Goal: Information Seeking & Learning: Find specific fact

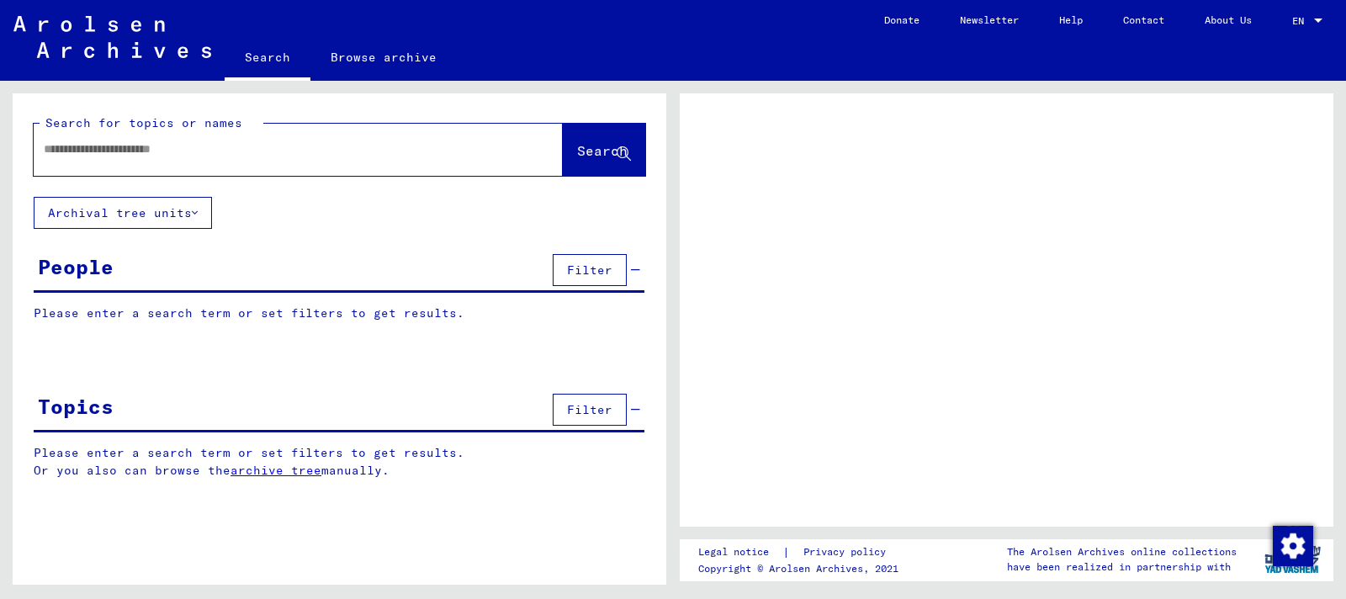
click at [408, 151] on input "text" at bounding box center [283, 149] width 479 height 18
type input "**********"
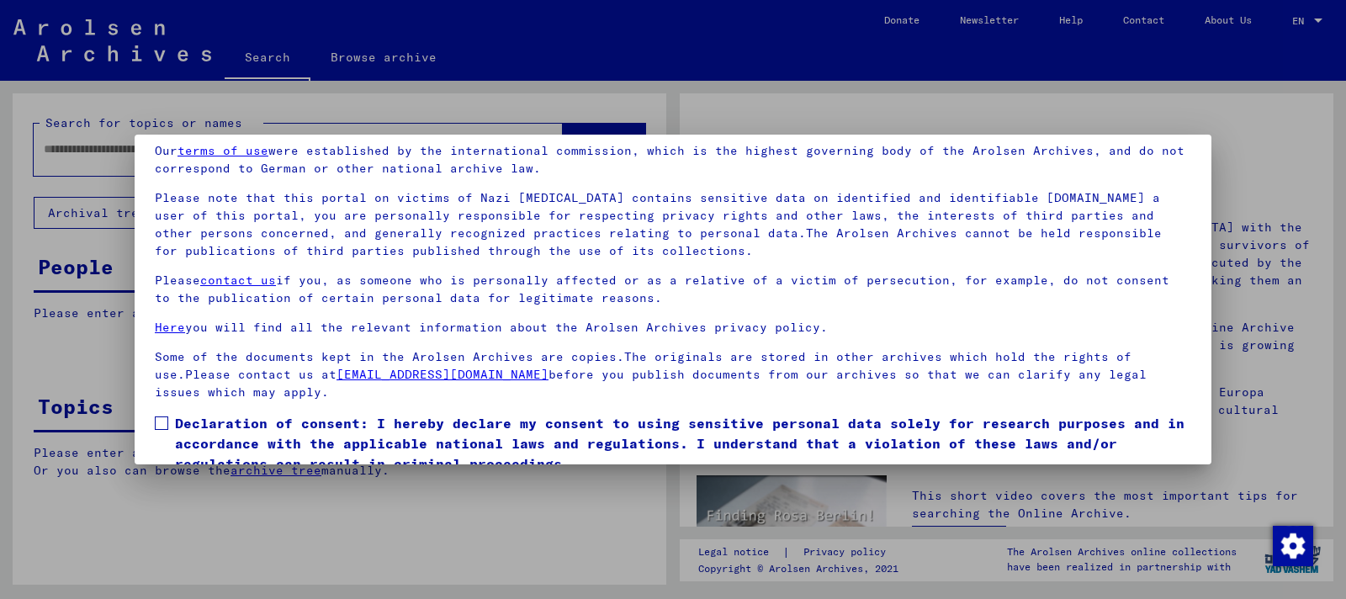
scroll to position [138, 0]
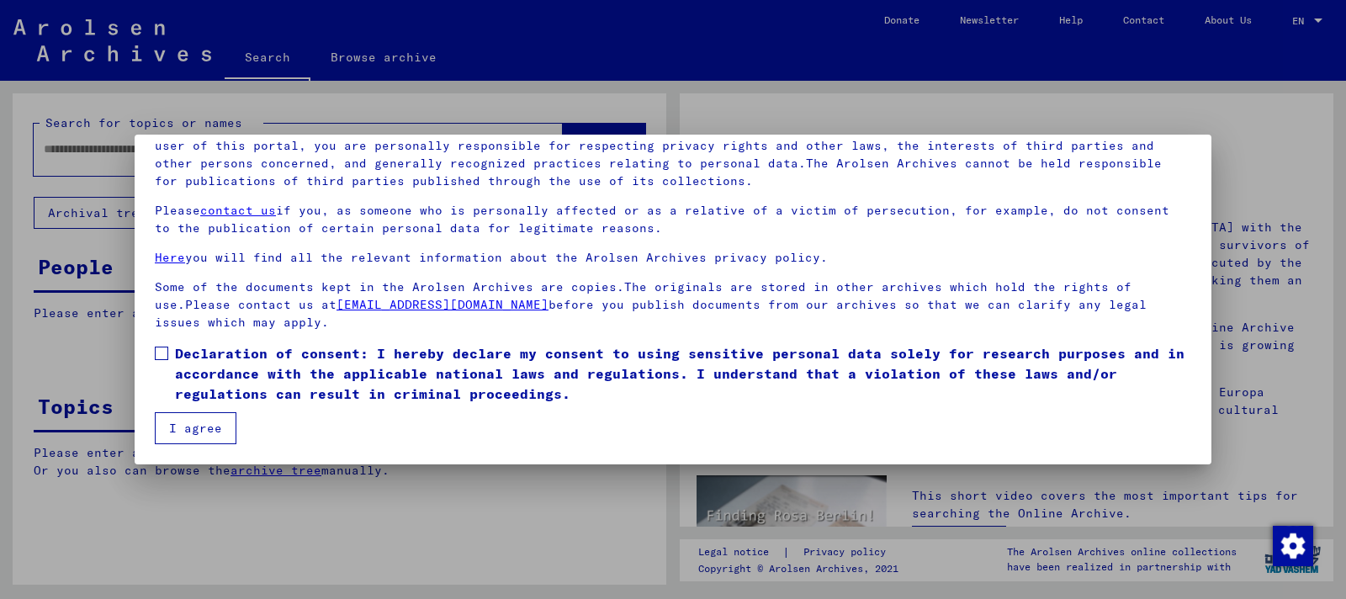
click at [166, 354] on span at bounding box center [161, 353] width 13 height 13
click at [215, 428] on button "I agree" at bounding box center [196, 428] width 82 height 32
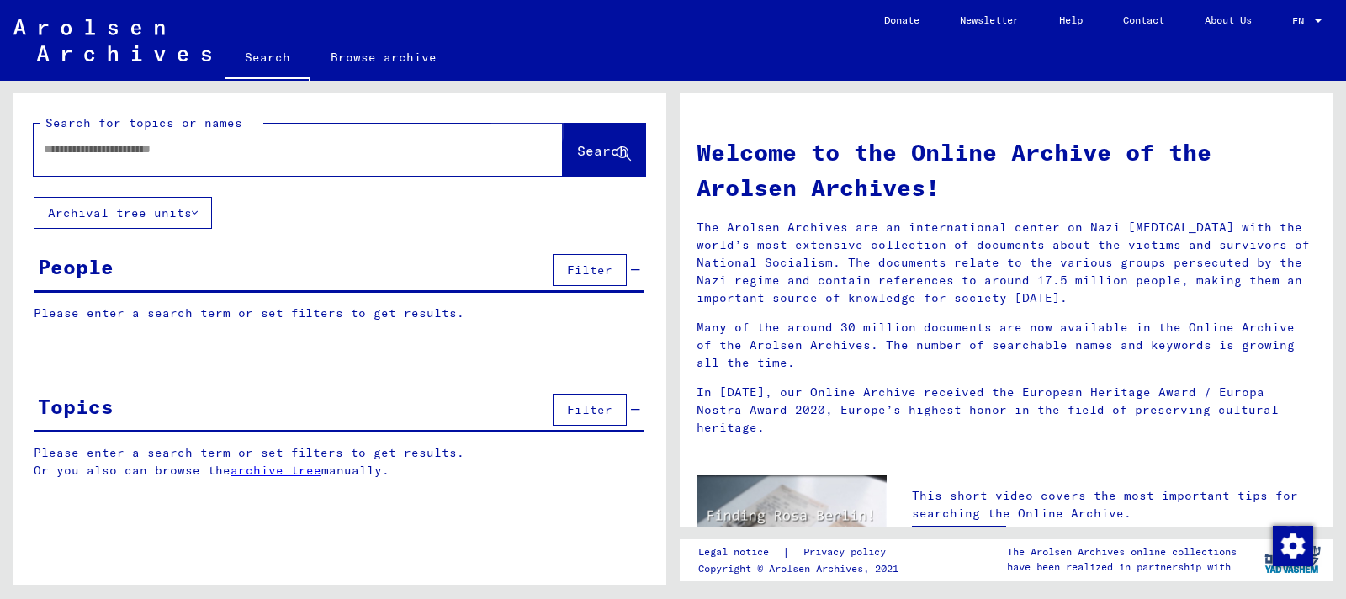
click at [596, 150] on span "Search" at bounding box center [602, 150] width 50 height 17
click at [132, 167] on div at bounding box center [273, 149] width 479 height 38
click at [140, 158] on div at bounding box center [273, 149] width 479 height 38
click at [151, 148] on input "text" at bounding box center [278, 149] width 469 height 18
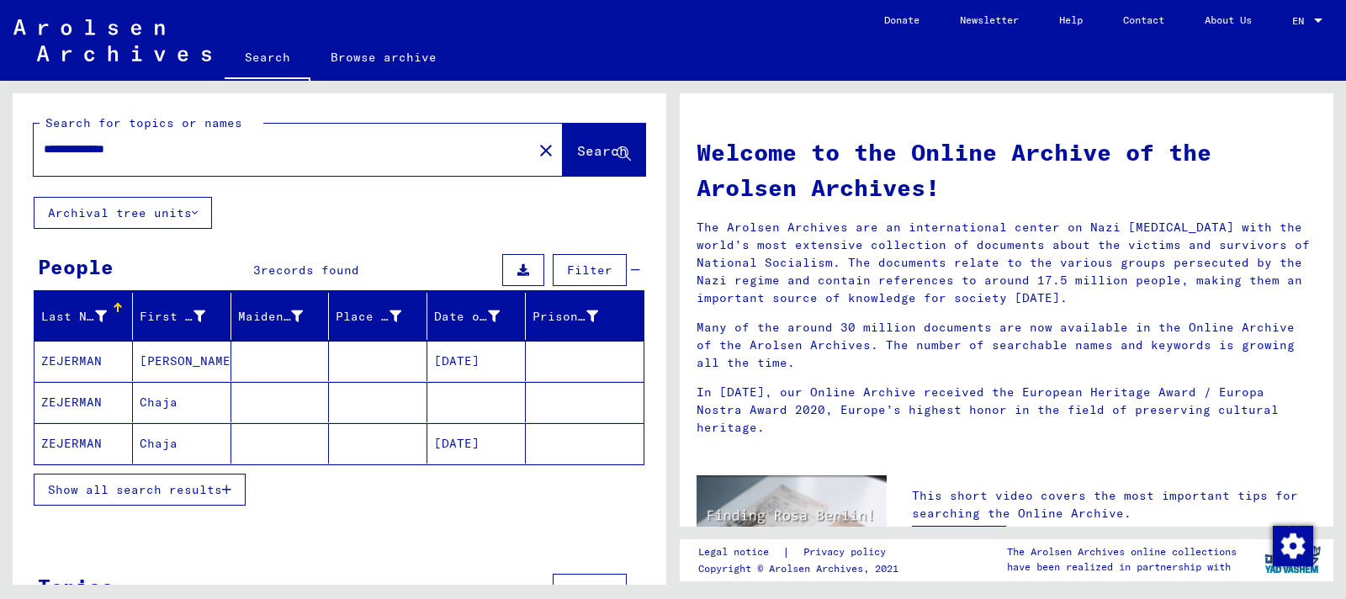
click at [106, 483] on span "Show all search results" at bounding box center [135, 489] width 174 height 15
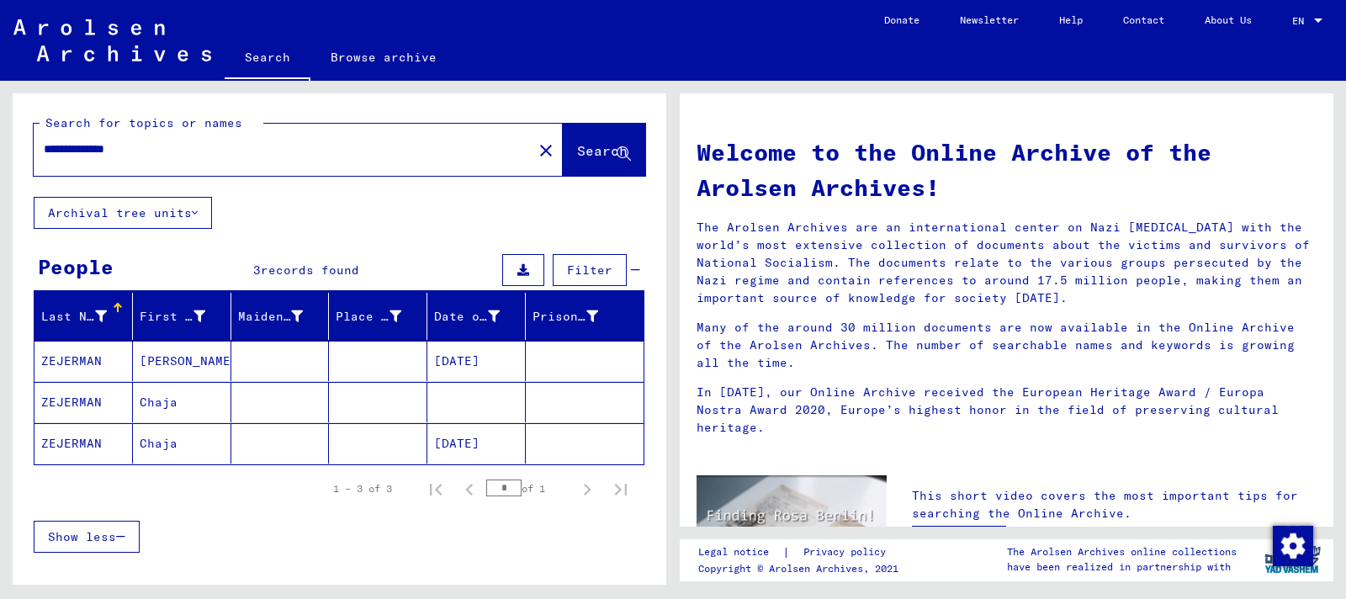
click at [481, 359] on mat-cell "[DATE]" at bounding box center [476, 361] width 98 height 40
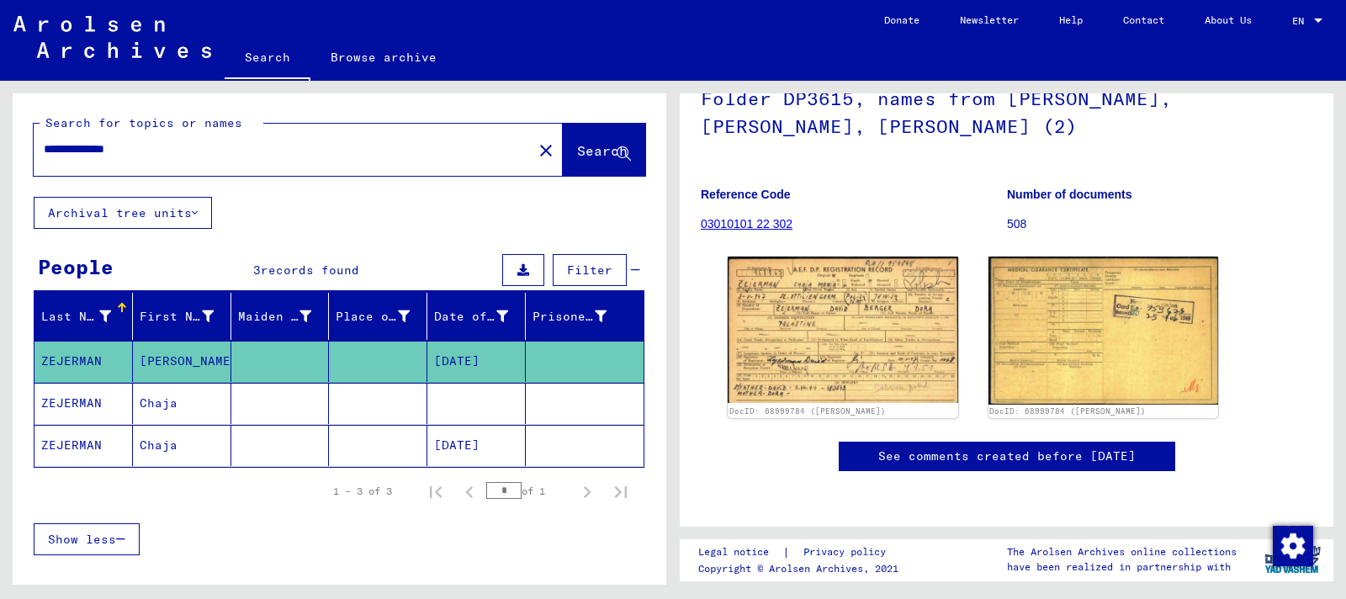
click at [440, 407] on mat-cell at bounding box center [476, 403] width 98 height 41
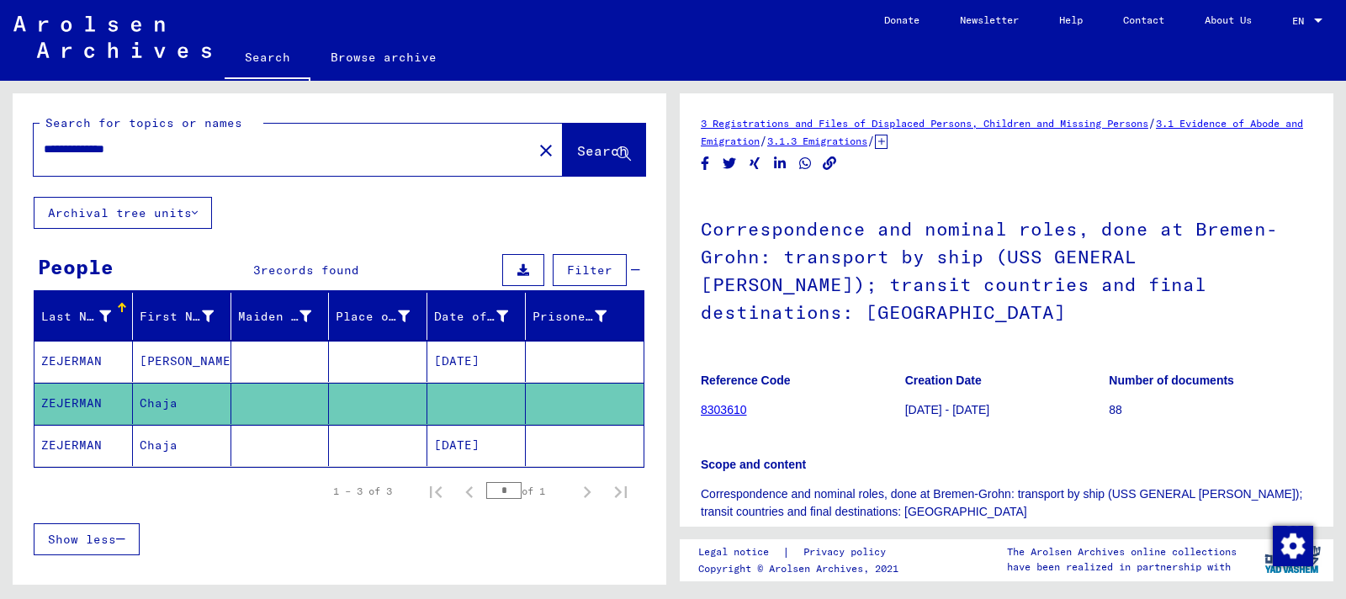
scroll to position [336, 0]
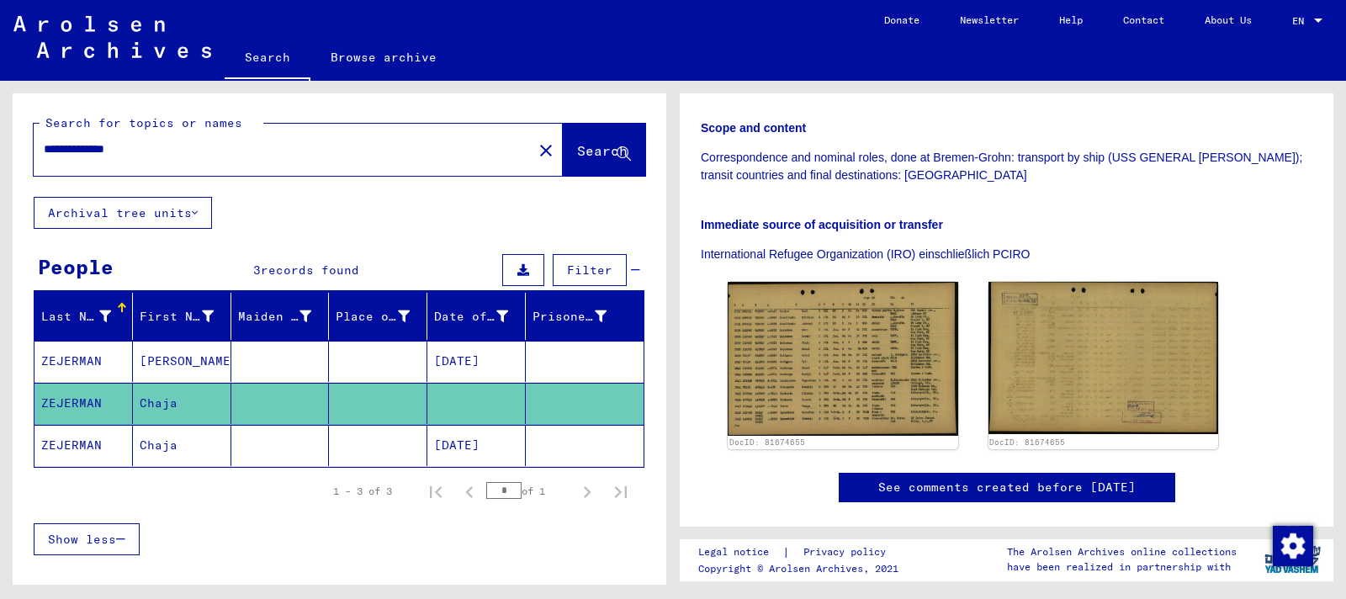
click at [496, 443] on mat-cell "[DATE]" at bounding box center [476, 445] width 98 height 41
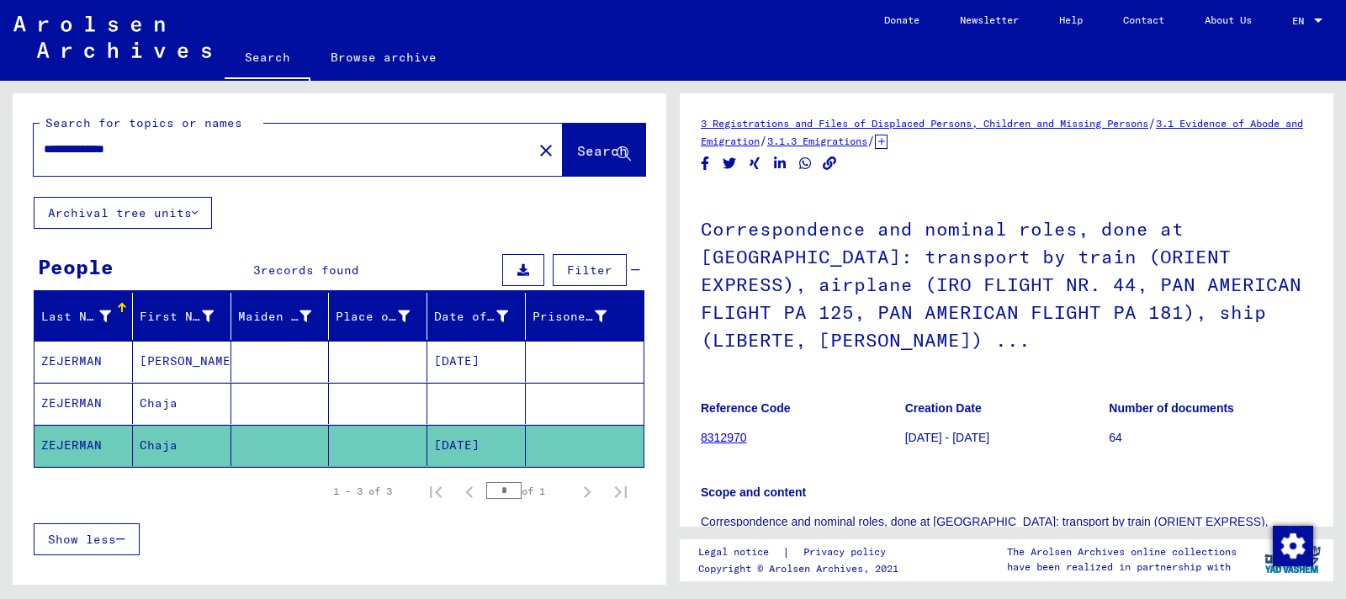
scroll to position [421, 0]
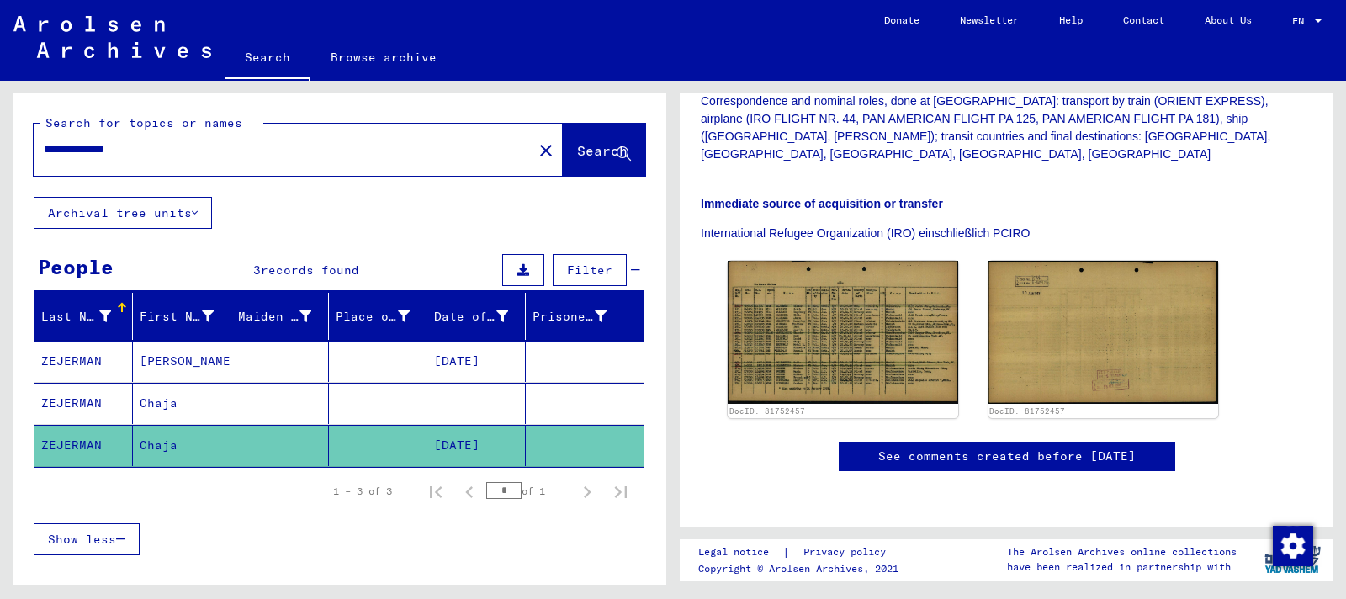
drag, startPoint x: 150, startPoint y: 149, endPoint x: 111, endPoint y: 152, distance: 38.8
click at [111, 152] on input "**********" at bounding box center [283, 149] width 479 height 18
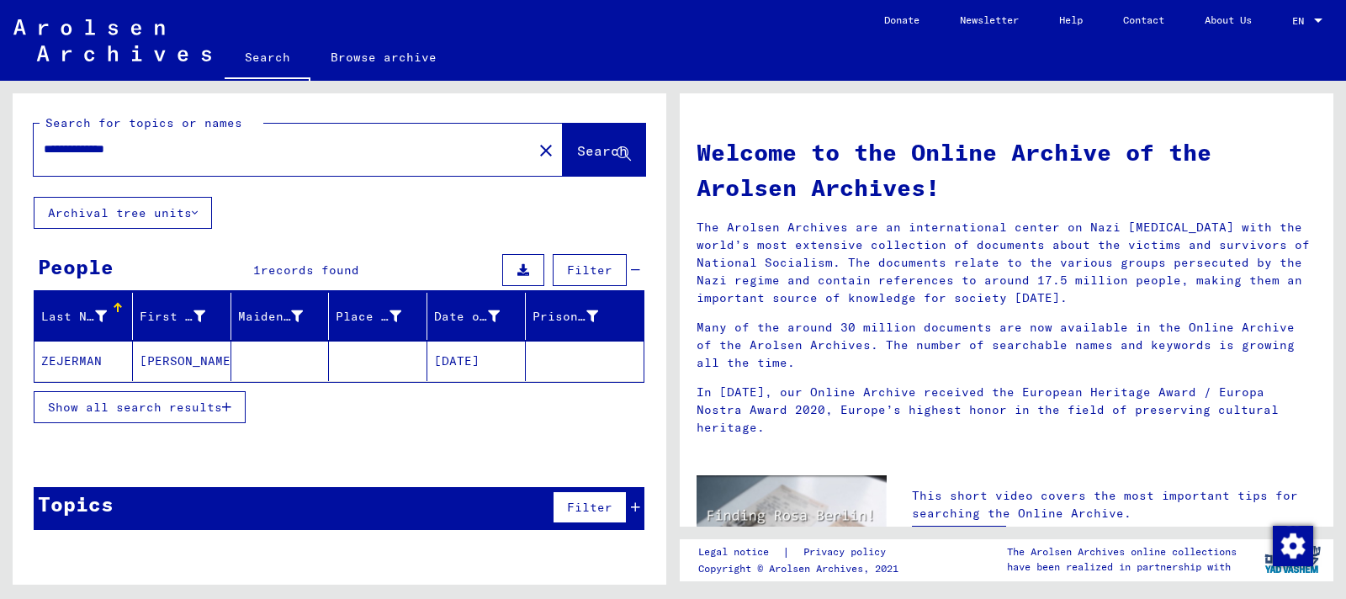
click at [281, 363] on mat-cell at bounding box center [280, 361] width 98 height 40
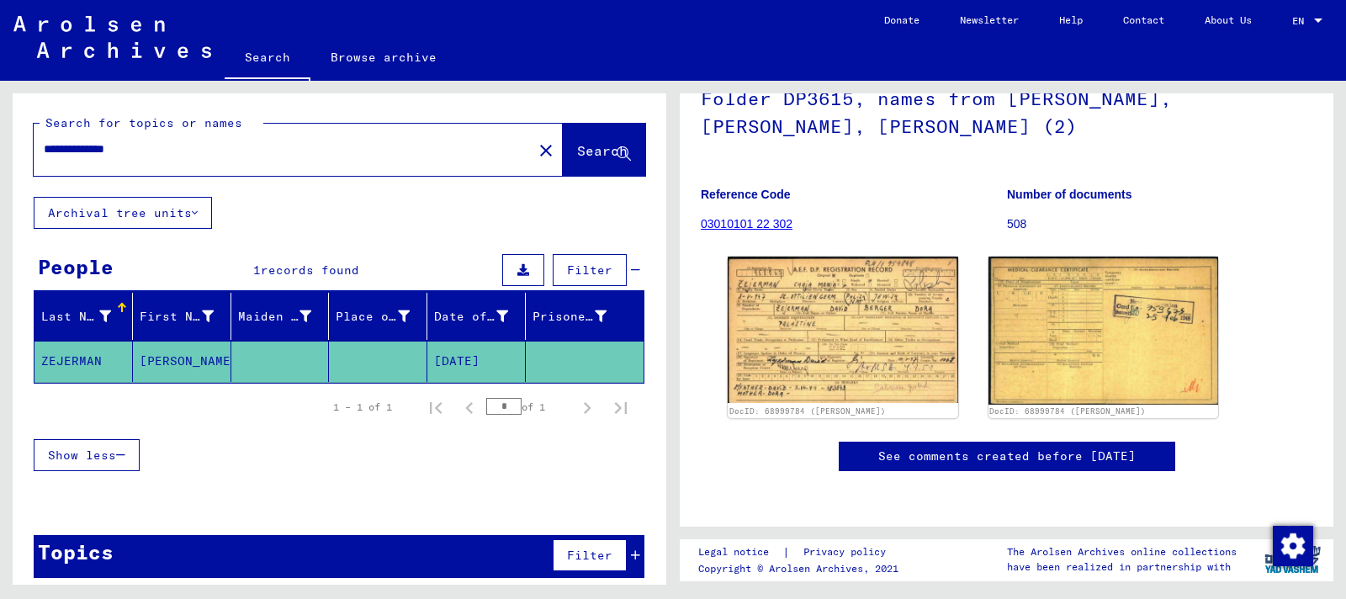
scroll to position [168, 0]
click at [575, 405] on icon "Next page" at bounding box center [587, 408] width 24 height 24
click at [404, 408] on div "1 – 1 of 1 * of 1" at bounding box center [475, 407] width 325 height 34
click at [427, 402] on icon "First page" at bounding box center [436, 408] width 24 height 24
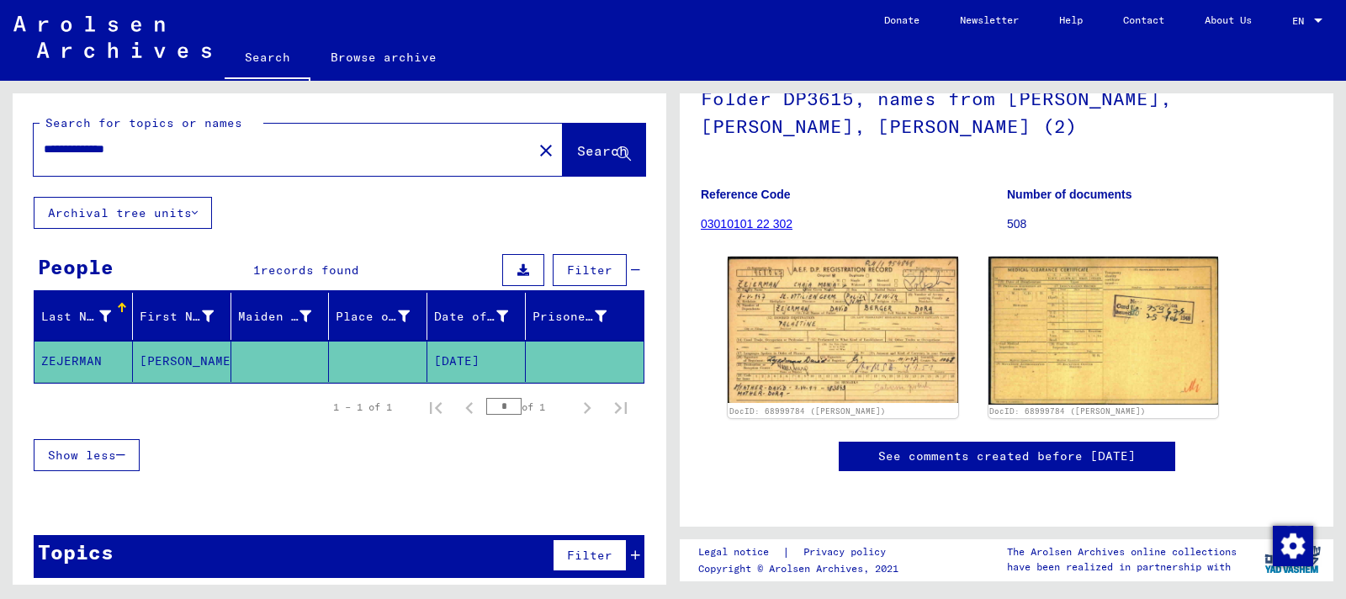
click at [395, 415] on div "1 – 1 of 1 * of 1" at bounding box center [475, 407] width 325 height 34
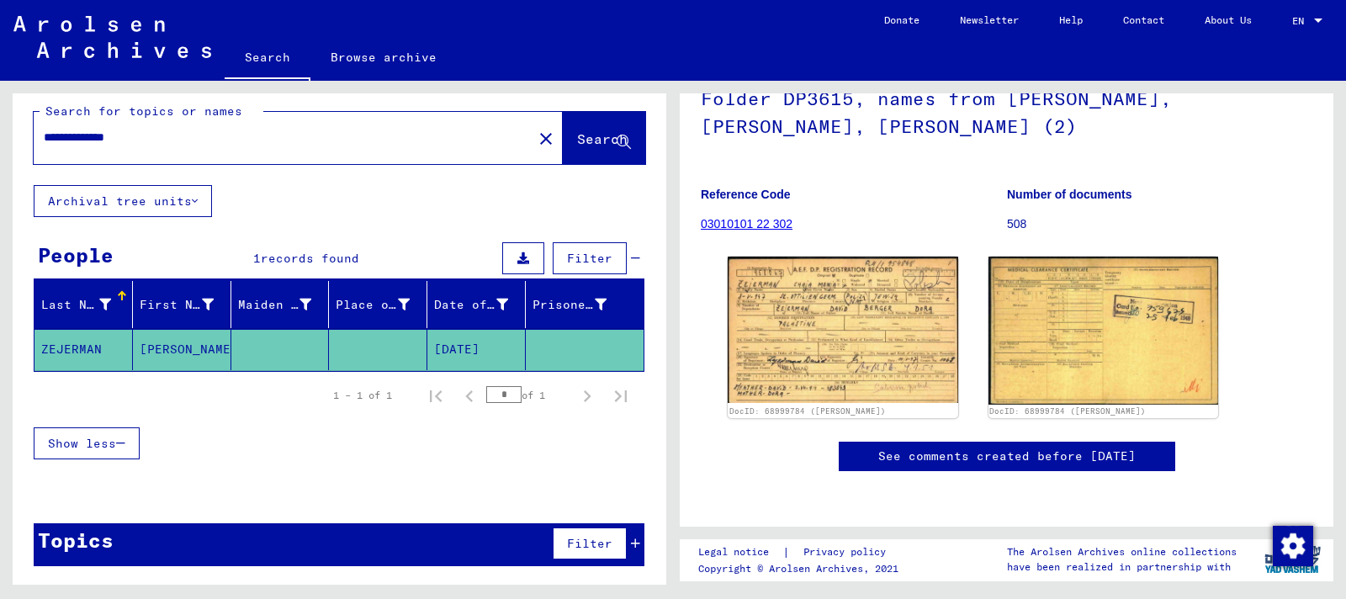
drag, startPoint x: 262, startPoint y: 130, endPoint x: 0, endPoint y: 133, distance: 261.6
click at [0, 133] on div "**********" at bounding box center [336, 333] width 673 height 504
type input "*******"
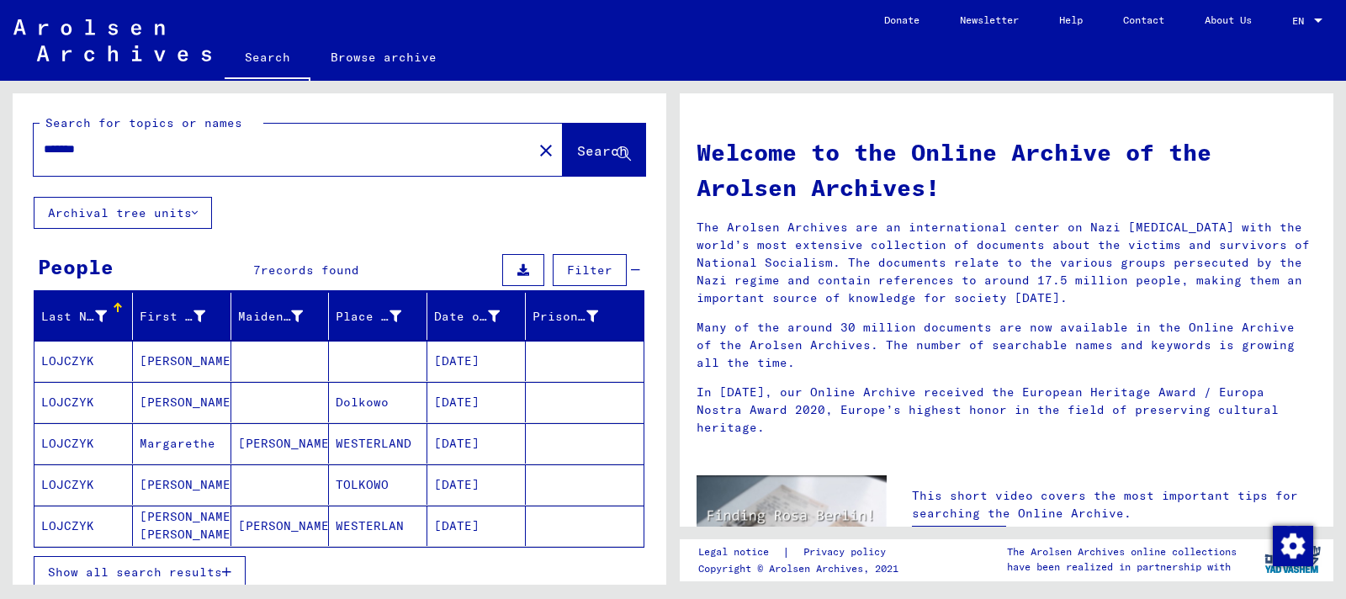
scroll to position [252, 0]
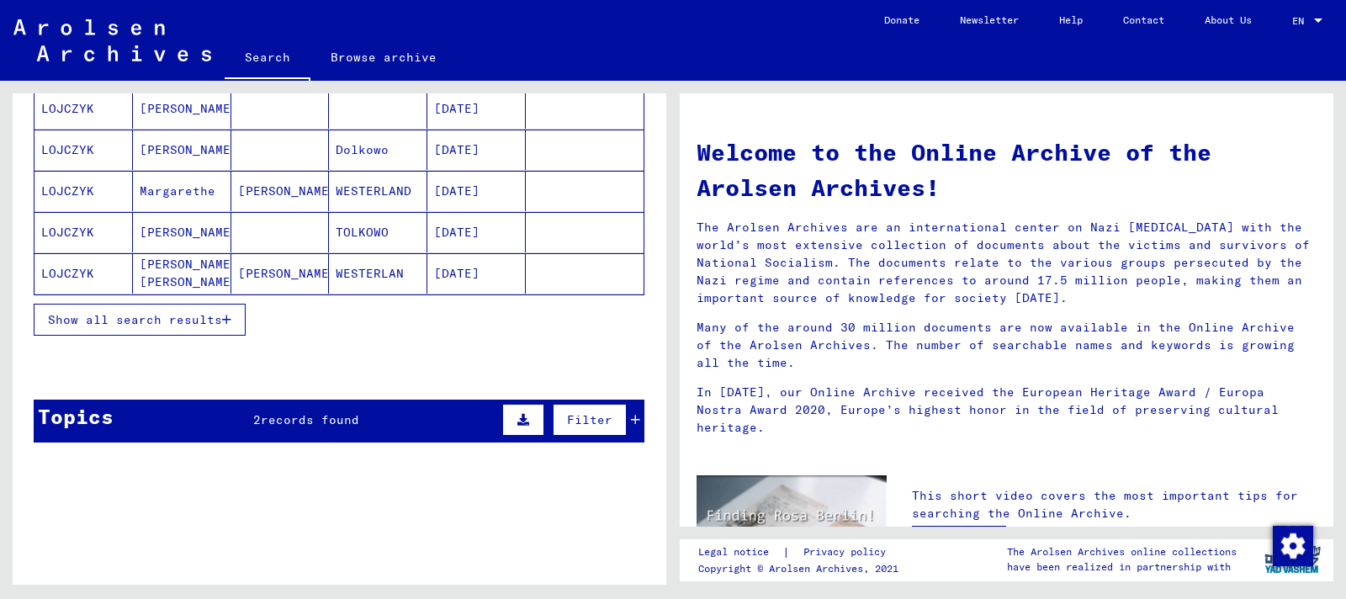
click at [195, 328] on button "Show all search results" at bounding box center [140, 320] width 212 height 32
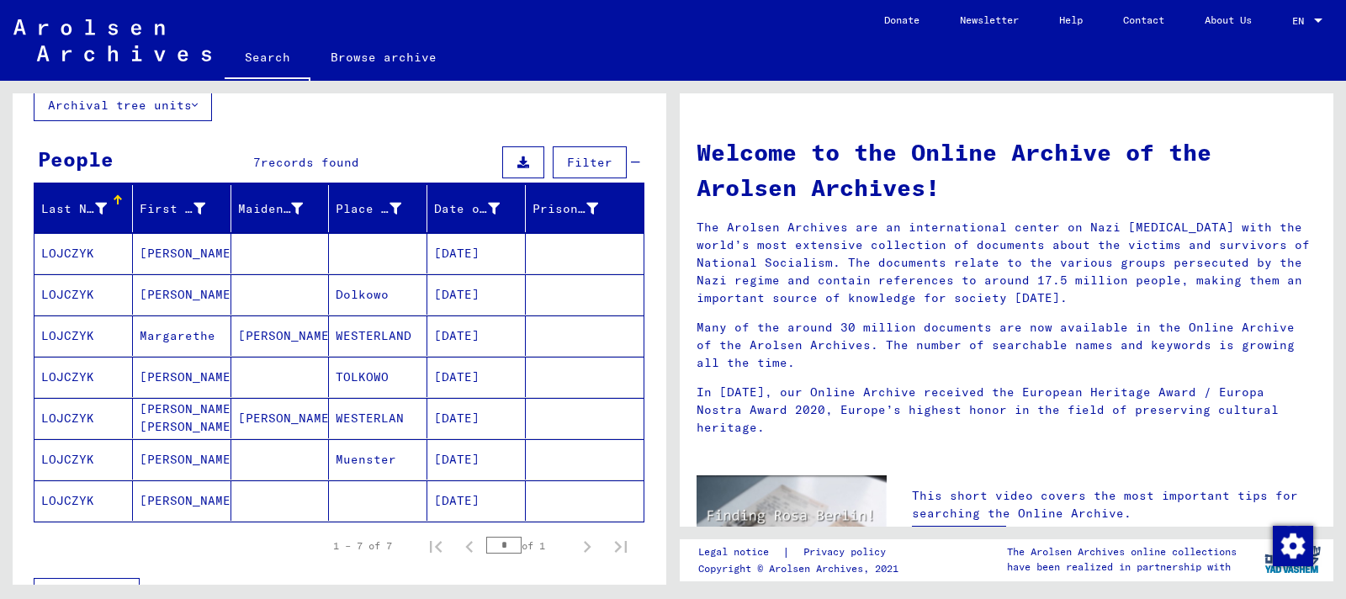
scroll to position [84, 0]
